Goal: Transaction & Acquisition: Register for event/course

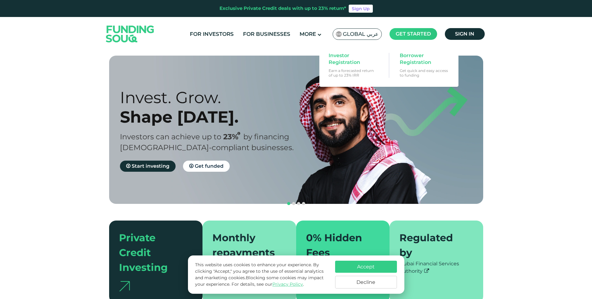
click at [429, 36] on span "Get started" at bounding box center [412, 34] width 35 height 6
click at [408, 62] on span "Borrower Registration" at bounding box center [423, 59] width 48 height 14
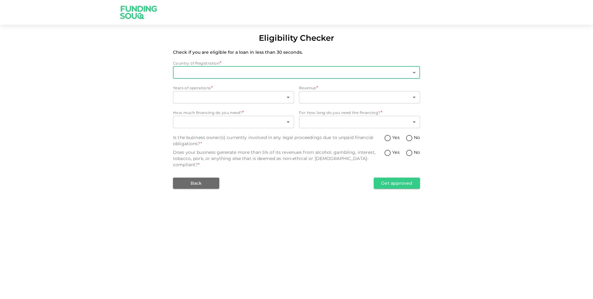
type input "1"
click at [251, 72] on body "Eligibility Checker Check if you are eligible for a loan in less than 30 second…" at bounding box center [296, 149] width 593 height 299
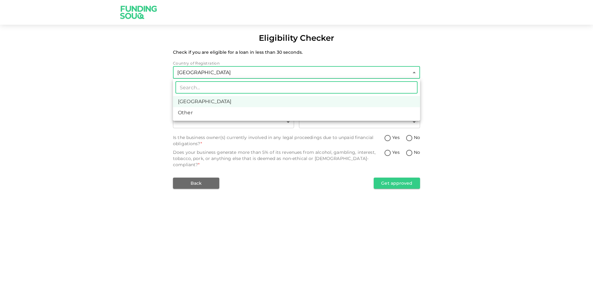
click at [165, 91] on div at bounding box center [296, 149] width 593 height 299
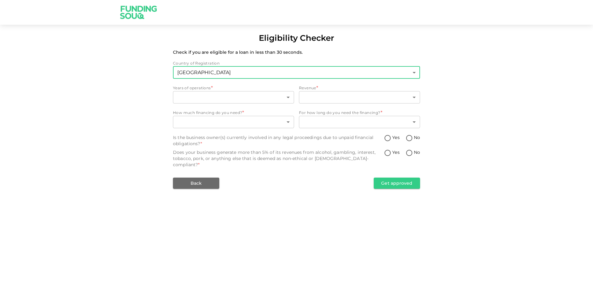
click at [220, 75] on body "Eligibility Checker Check if you are eligible for a loan in less than 30 second…" at bounding box center [296, 149] width 593 height 299
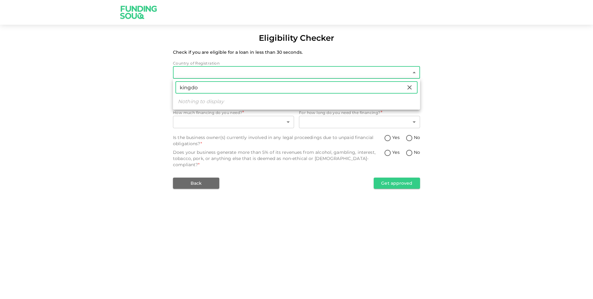
type input "kingdom"
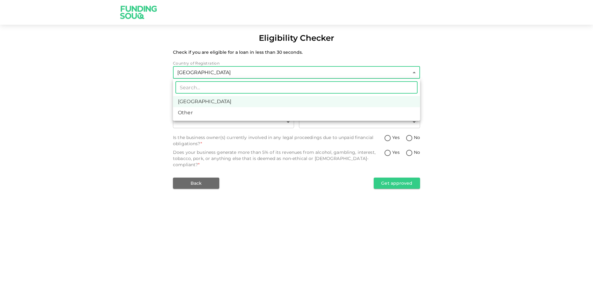
click at [104, 107] on div at bounding box center [296, 149] width 593 height 299
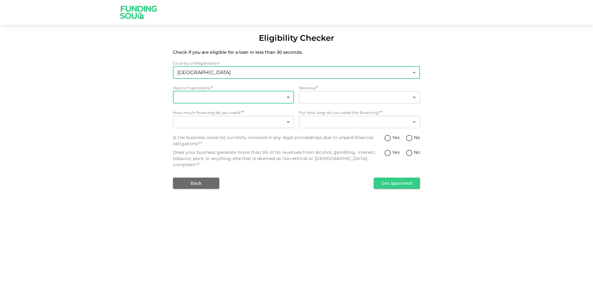
click at [213, 94] on body "Eligibility Checker Check if you are eligible for a loan in less than 30 second…" at bounding box center [296, 149] width 593 height 299
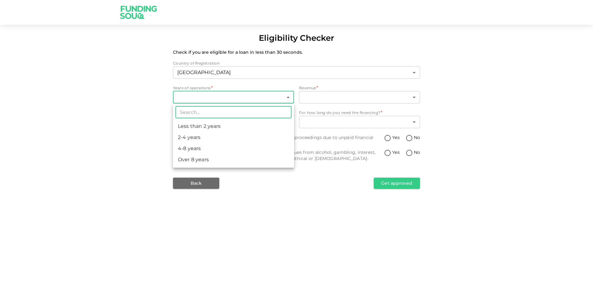
click at [213, 125] on li "Less than 2 years" at bounding box center [233, 126] width 121 height 11
type input "1"
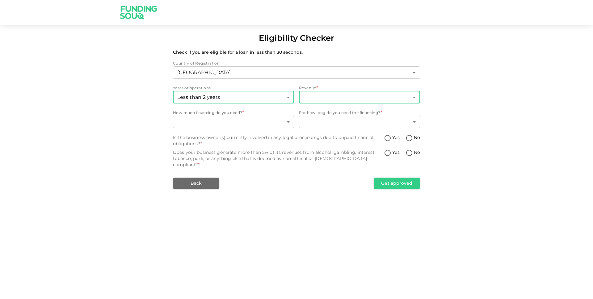
click at [312, 97] on body "Eligibility Checker Check if you are eligible for a loan in less than 30 second…" at bounding box center [296, 149] width 593 height 299
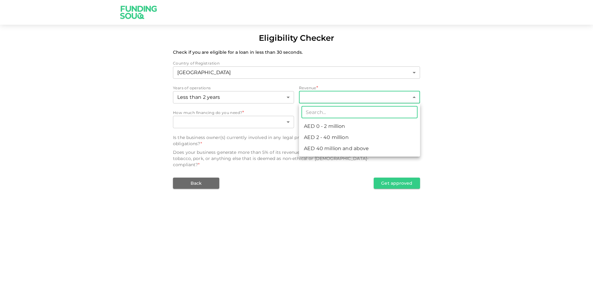
click at [321, 124] on li "AED 0 - 2 million" at bounding box center [359, 126] width 121 height 11
type input "1"
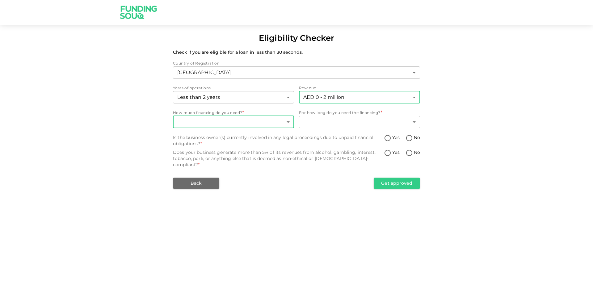
click at [279, 125] on body "Eligibility Checker Check if you are eligible for a loan in less than 30 second…" at bounding box center [296, 149] width 593 height 299
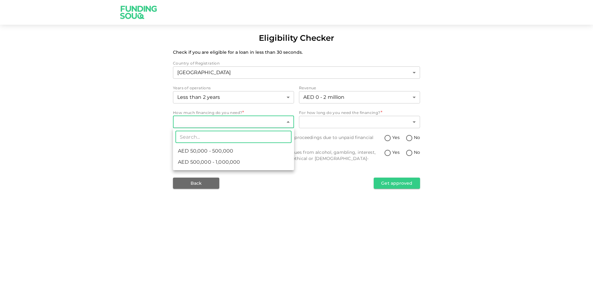
click at [266, 148] on li "AED 50,000 - 500,000" at bounding box center [233, 151] width 121 height 11
type input "1"
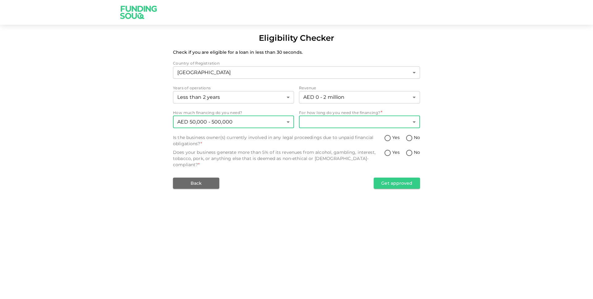
click at [320, 126] on body "Eligibility Checker Check if you are eligible for a loan in less than 30 second…" at bounding box center [296, 149] width 593 height 299
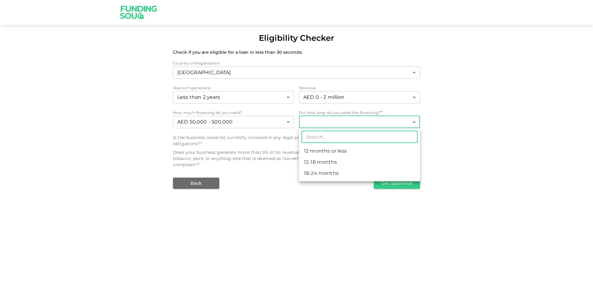
click at [327, 152] on li "12 months or less" at bounding box center [359, 151] width 121 height 11
type input "1"
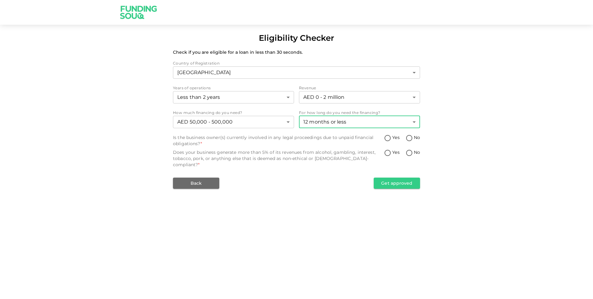
click at [380, 140] on div "Is the business owner(s) currently involved in any legal proceedings due to unp…" at bounding box center [278, 140] width 211 height 12
click at [388, 138] on input "Yes" at bounding box center [387, 138] width 9 height 8
radio input "true"
click at [390, 151] on input "Yes" at bounding box center [387, 153] width 9 height 8
radio input "true"
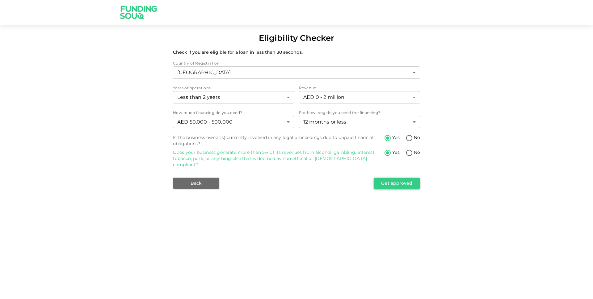
click at [393, 178] on button "Get approved" at bounding box center [397, 183] width 46 height 11
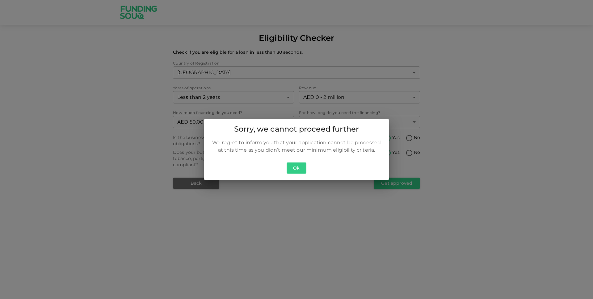
click at [290, 169] on button "Ok" at bounding box center [297, 168] width 20 height 11
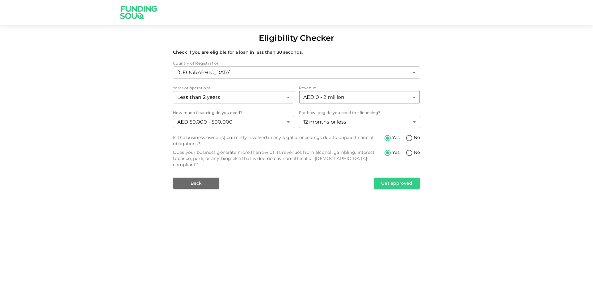
click at [342, 99] on body "Eligibility Checker Check if you are eligible for a loan in less than 30 second…" at bounding box center [296, 149] width 593 height 299
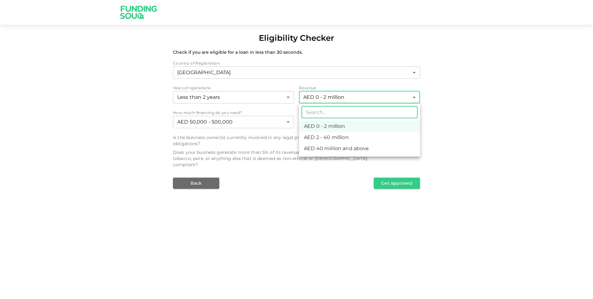
click at [273, 142] on div at bounding box center [296, 149] width 593 height 299
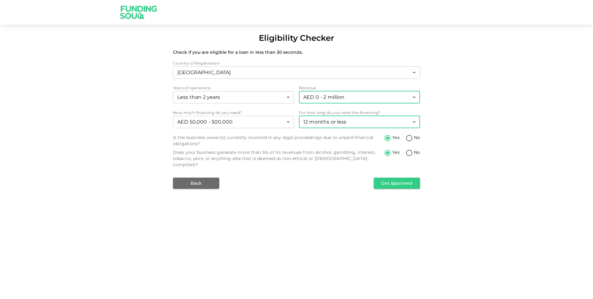
click at [320, 119] on body "Eligibility Checker Check if you are eligible for a loan in less than 30 second…" at bounding box center [296, 149] width 593 height 299
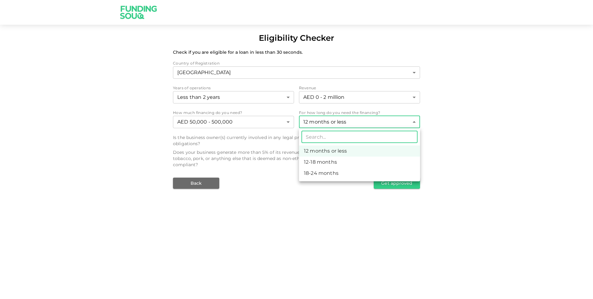
click at [323, 170] on li "18-24 months" at bounding box center [359, 173] width 121 height 11
type input "3"
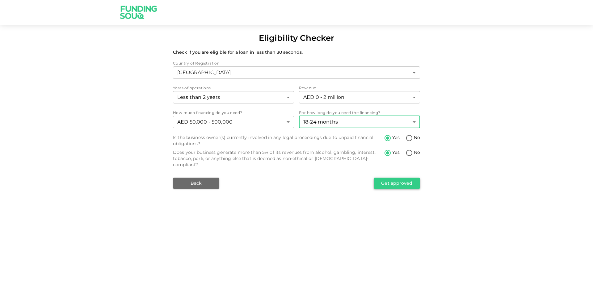
click at [391, 178] on button "Get approved" at bounding box center [397, 183] width 46 height 11
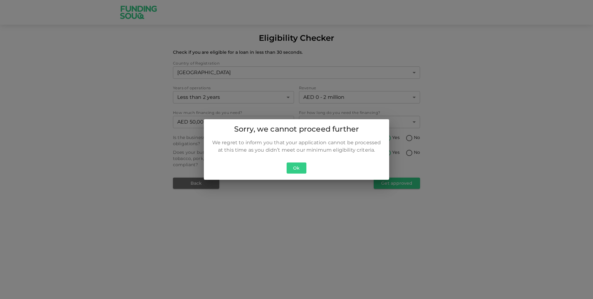
click at [305, 170] on button "Ok" at bounding box center [297, 168] width 20 height 11
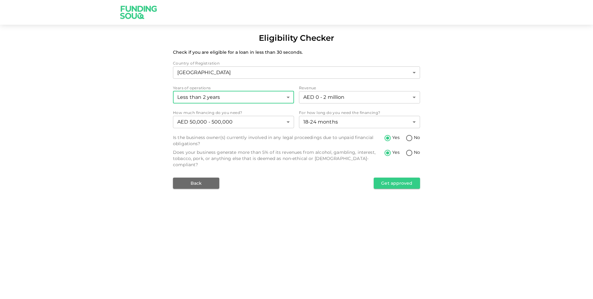
click at [260, 99] on body "Eligibility Checker Check if you are eligible for a loan in less than 30 second…" at bounding box center [296, 149] width 593 height 299
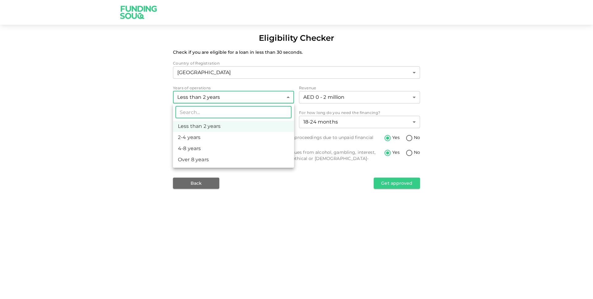
click at [244, 146] on li "4-8 years" at bounding box center [233, 148] width 121 height 11
type input "3"
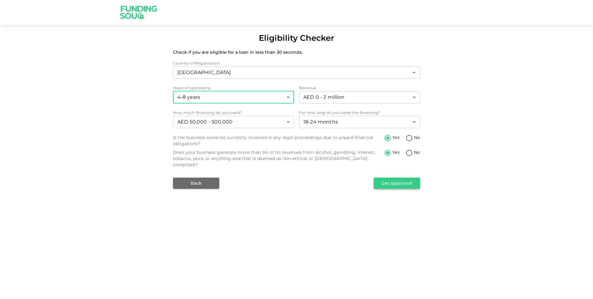
click at [388, 180] on button "Get approved" at bounding box center [397, 183] width 46 height 11
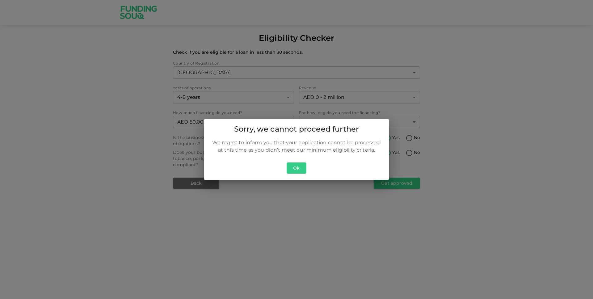
click at [294, 170] on button "Ok" at bounding box center [297, 168] width 20 height 11
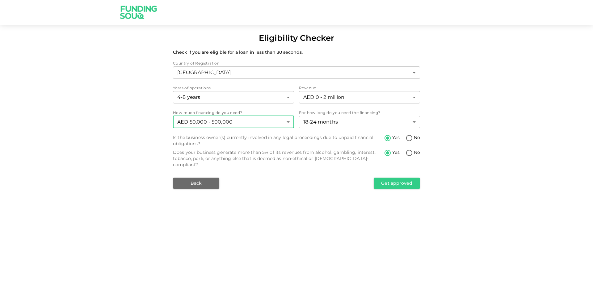
click at [279, 125] on body "Eligibility Checker Check if you are eligible for a loan in less than 30 second…" at bounding box center [296, 149] width 593 height 299
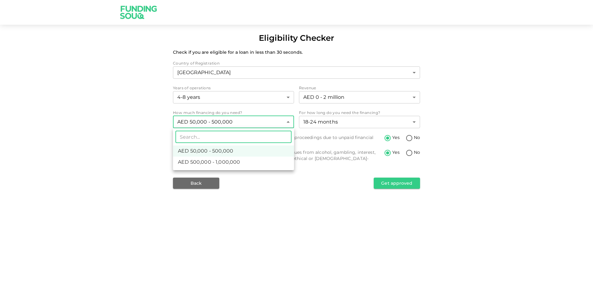
click at [260, 147] on li "AED 50,000 - 500,000" at bounding box center [233, 151] width 121 height 11
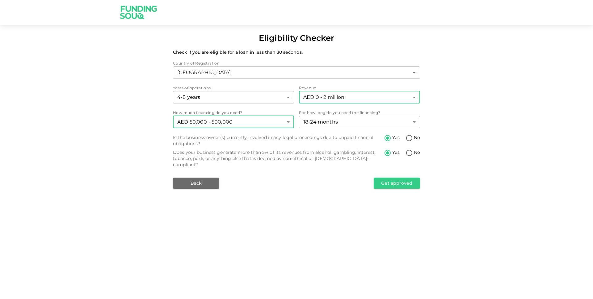
click at [322, 100] on body "Eligibility Checker Check if you are eligible for a loan in less than 30 second…" at bounding box center [296, 149] width 593 height 299
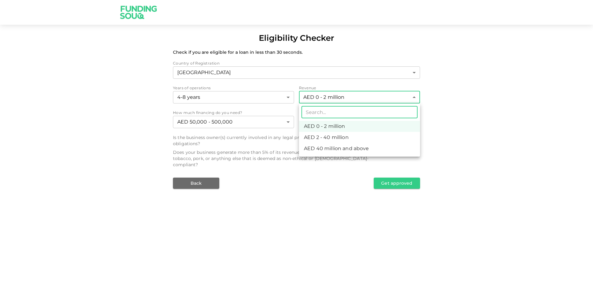
click at [319, 145] on li "AED 40 million and above" at bounding box center [359, 148] width 121 height 11
type input "3"
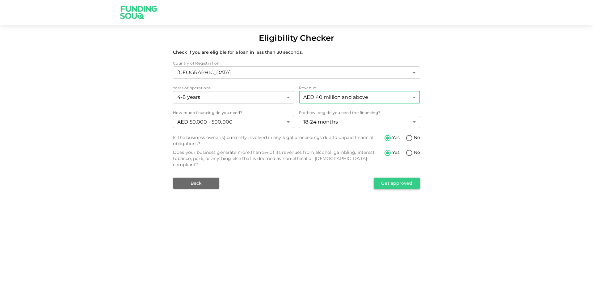
click at [386, 178] on button "Get approved" at bounding box center [397, 183] width 46 height 11
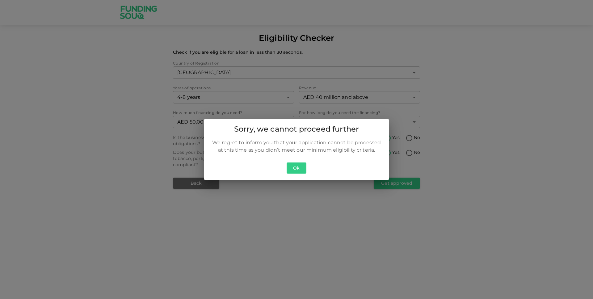
click at [294, 170] on button "Ok" at bounding box center [297, 168] width 20 height 11
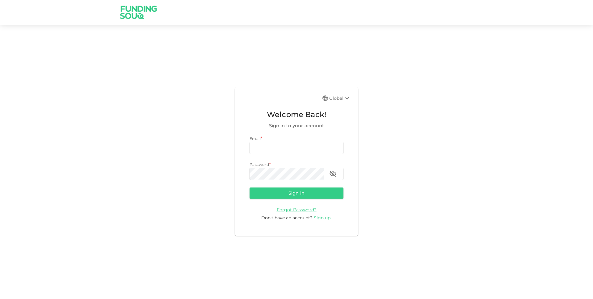
click at [324, 217] on span "Sign up" at bounding box center [322, 218] width 17 height 6
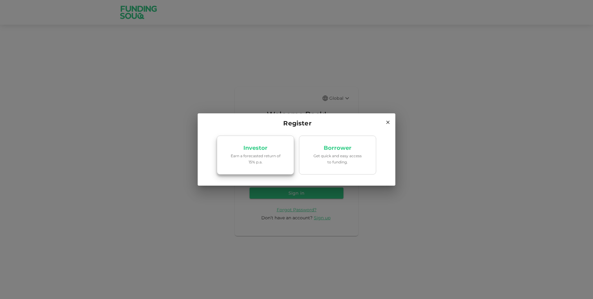
click at [279, 166] on link "Investor Earn a forecasted return of 15% p.a." at bounding box center [255, 155] width 77 height 39
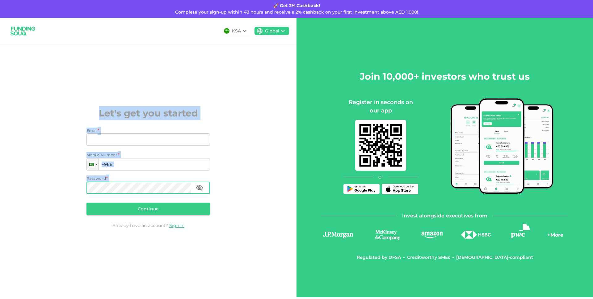
drag, startPoint x: 67, startPoint y: 110, endPoint x: 209, endPoint y: 186, distance: 161.3
click at [209, 186] on div "KSA Global Let's get you started Email * Email Email Mobile Number * Phone +966…" at bounding box center [148, 157] width 297 height 279
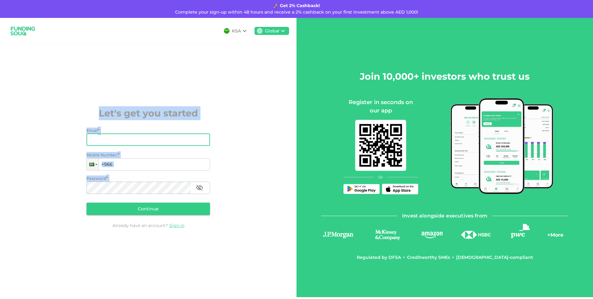
click at [161, 142] on input "Email" at bounding box center [145, 139] width 117 height 12
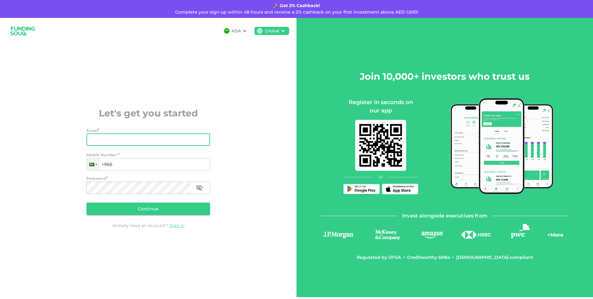
click at [72, 156] on div "KSA Global Let's get you started Email * Email Email Mobile Number * Phone +966…" at bounding box center [148, 157] width 297 height 279
click at [107, 139] on input "Email" at bounding box center [145, 139] width 117 height 12
type input "[EMAIL_ADDRESS][DOMAIN_NAME]"
type input "[PHONE_NUMBER]"
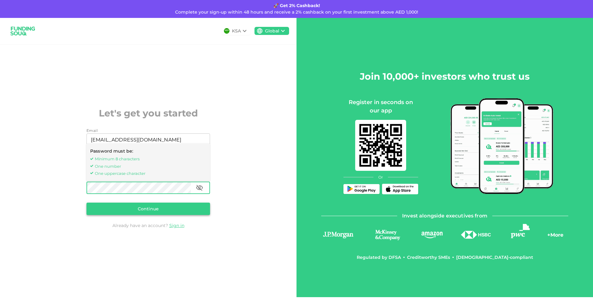
click at [134, 209] on button "Continue" at bounding box center [149, 209] width 124 height 12
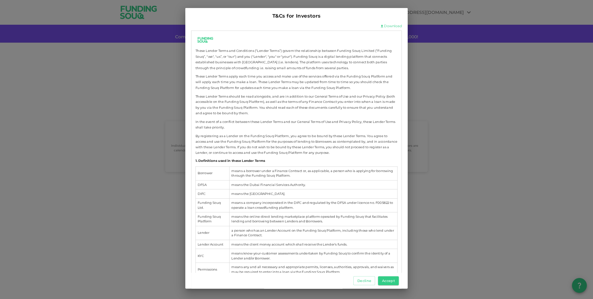
scroll to position [122, 0]
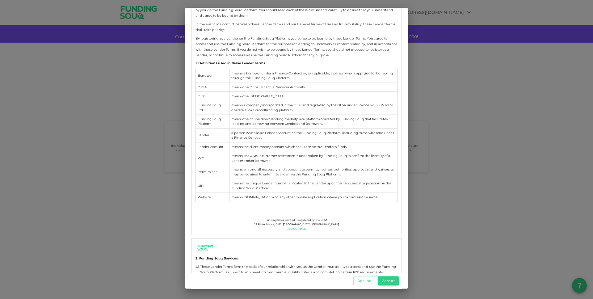
click at [391, 281] on button "Accept" at bounding box center [388, 281] width 21 height 9
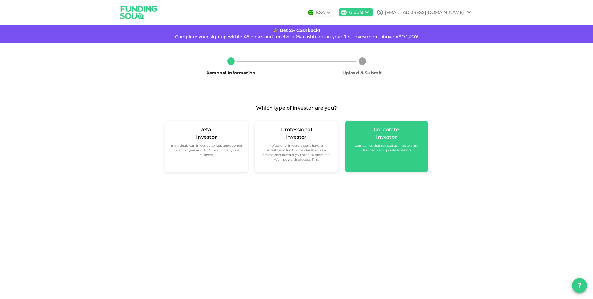
click at [357, 137] on div "Corporate Investor Companies that register as investors are classified as Corpo…" at bounding box center [386, 139] width 73 height 27
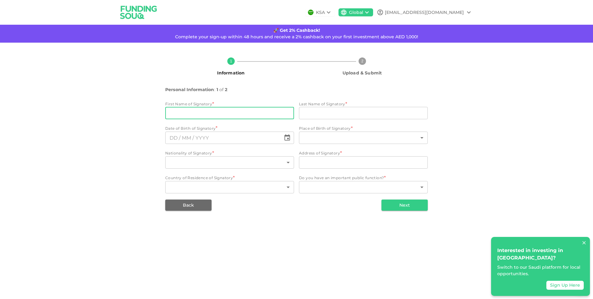
click at [210, 113] on input "firstNameSignatory" at bounding box center [229, 113] width 129 height 12
click at [248, 99] on div "Personal Information : 1 of 2 First Name of Signatory * firstNameSignatory firs…" at bounding box center [296, 148] width 263 height 125
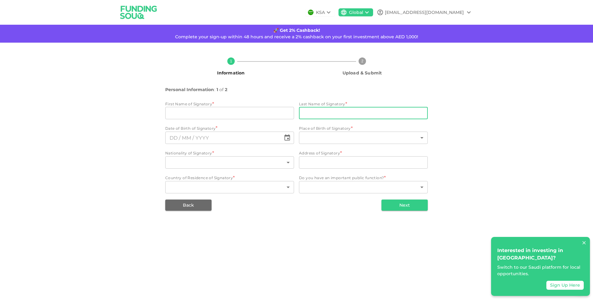
click at [335, 118] on input "lastNameSignatory" at bounding box center [363, 113] width 129 height 12
click at [302, 130] on span "Place of Birth of Signatory" at bounding box center [325, 128] width 52 height 5
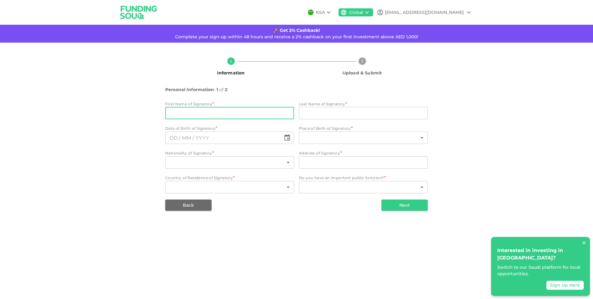
click at [252, 116] on input "firstNameSignatory" at bounding box center [229, 113] width 129 height 12
type input "dfgdfg"
click at [314, 108] on input "lastNameSignatory" at bounding box center [363, 113] width 129 height 12
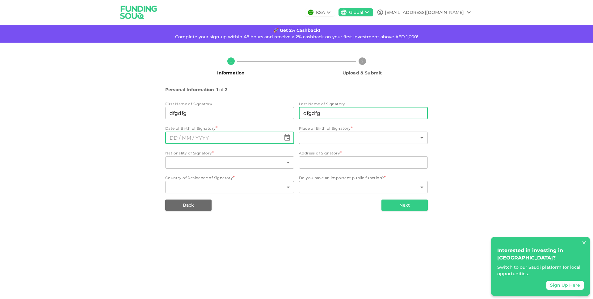
type input "dfgdfg"
click at [288, 141] on icon "Choose date" at bounding box center [287, 137] width 7 height 7
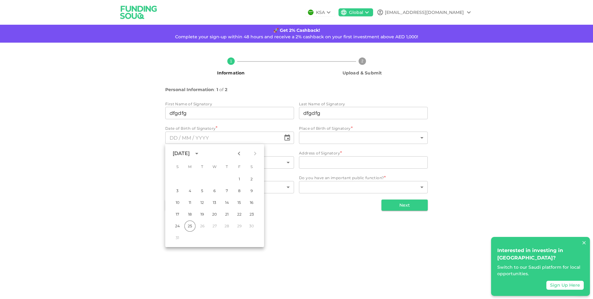
click at [186, 154] on div "[DATE]" at bounding box center [181, 153] width 17 height 7
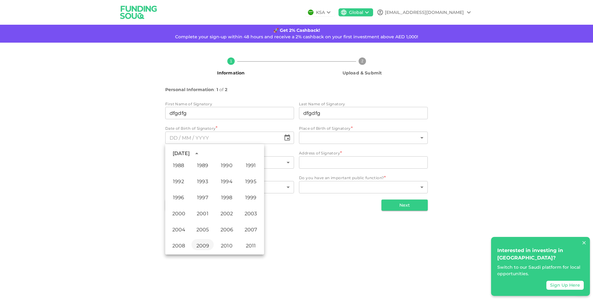
scroll to position [359, 0]
click at [203, 183] on button "1993" at bounding box center [203, 178] width 22 height 11
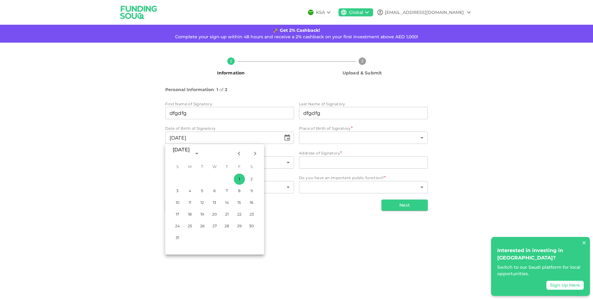
type input "⁦⁨[DATE]⁩⁩"
click at [241, 178] on button "1" at bounding box center [239, 179] width 11 height 11
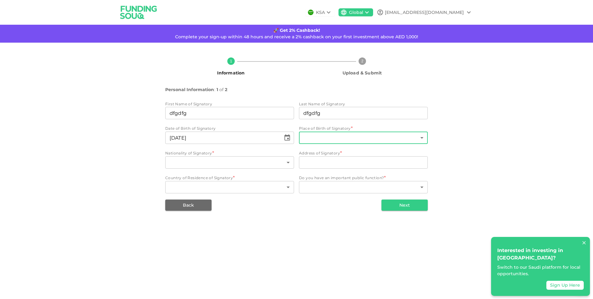
click at [348, 133] on body "KSA Global [EMAIL_ADDRESS][DOMAIN_NAME] 🚀 Get 2% Cashback! Complete your sign-u…" at bounding box center [296, 149] width 593 height 299
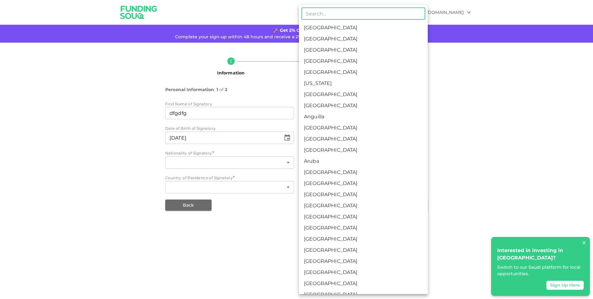
click at [340, 119] on li "Anguilla" at bounding box center [363, 116] width 129 height 11
type input "9"
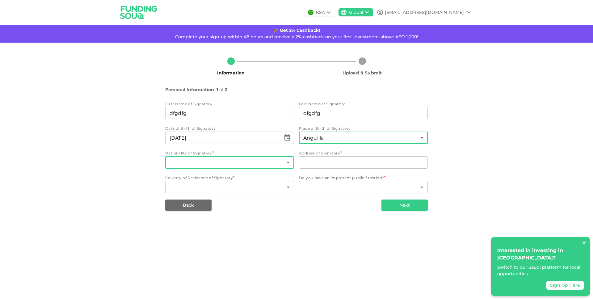
click at [260, 161] on body "KSA Global [EMAIL_ADDRESS][DOMAIN_NAME] 🚀 Get 2% Cashback! Complete your sign-u…" at bounding box center [296, 149] width 593 height 299
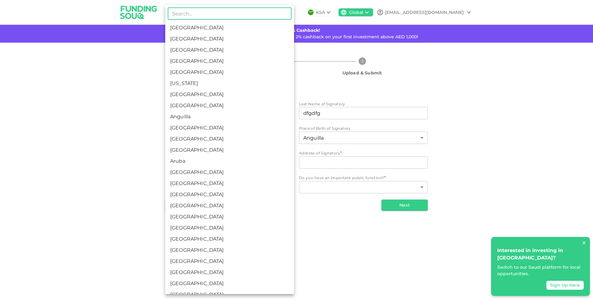
click at [243, 174] on li "[GEOGRAPHIC_DATA]" at bounding box center [229, 172] width 129 height 11
type input "14"
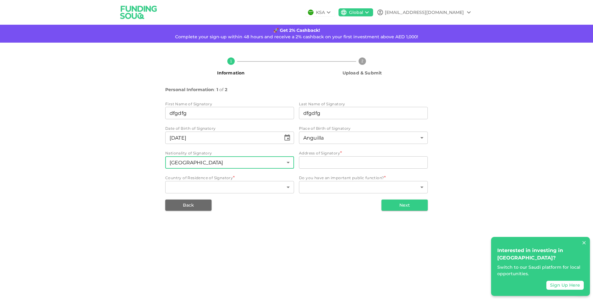
click at [324, 164] on input "Address of Signatory" at bounding box center [363, 162] width 129 height 12
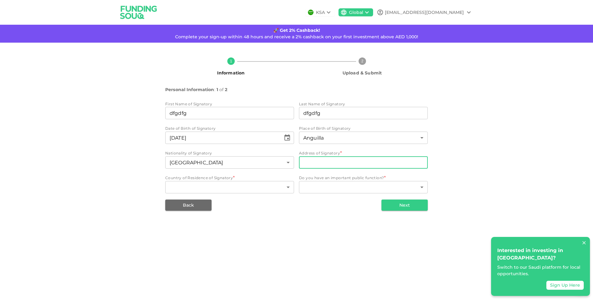
click at [324, 163] on input "Address of Signatory" at bounding box center [363, 162] width 129 height 12
type input "ABDAsdf"
click at [264, 191] on body "KSA Global [EMAIL_ADDRESS][DOMAIN_NAME] 🚀 Get 2% Cashback! Complete your sign-u…" at bounding box center [296, 149] width 593 height 299
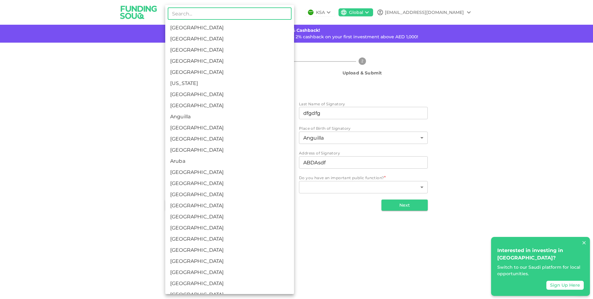
click at [250, 203] on li "[GEOGRAPHIC_DATA]" at bounding box center [229, 205] width 129 height 11
type input "17"
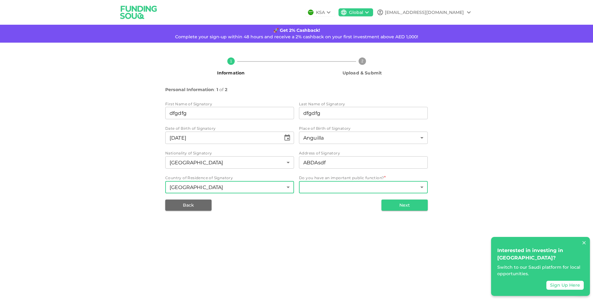
click at [329, 190] on body "KSA Global [EMAIL_ADDRESS][DOMAIN_NAME] 🚀 Get 2% Cashback! Complete your sign-u…" at bounding box center [296, 149] width 593 height 299
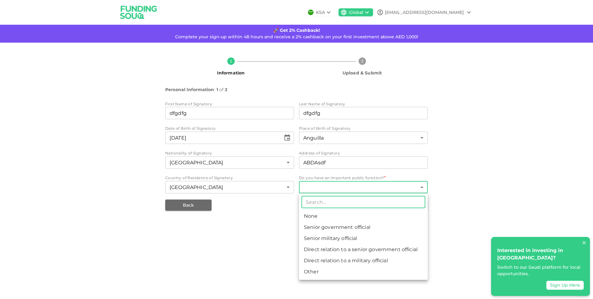
click at [316, 226] on li "Senior government official" at bounding box center [363, 227] width 129 height 11
type input "2"
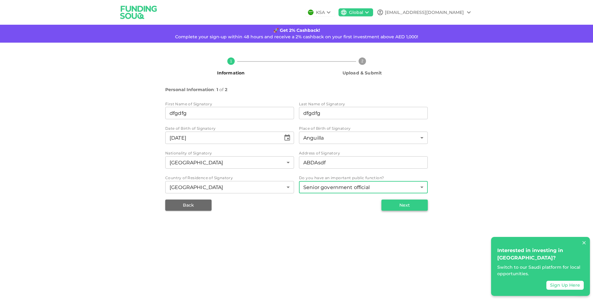
click at [387, 201] on button "Next" at bounding box center [405, 205] width 46 height 11
